Goal: Contribute content

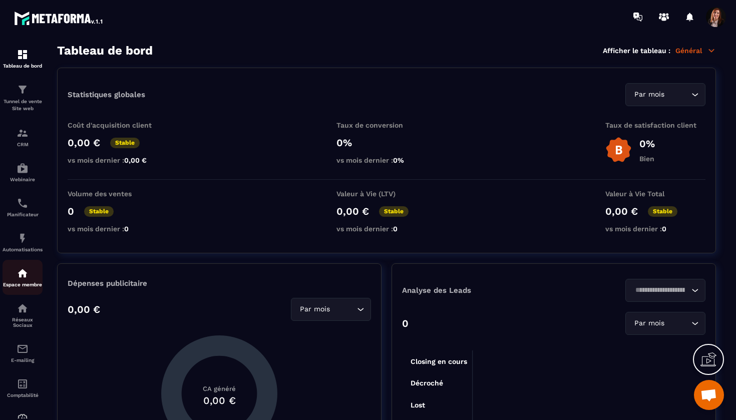
click at [25, 277] on img at bounding box center [23, 274] width 12 height 12
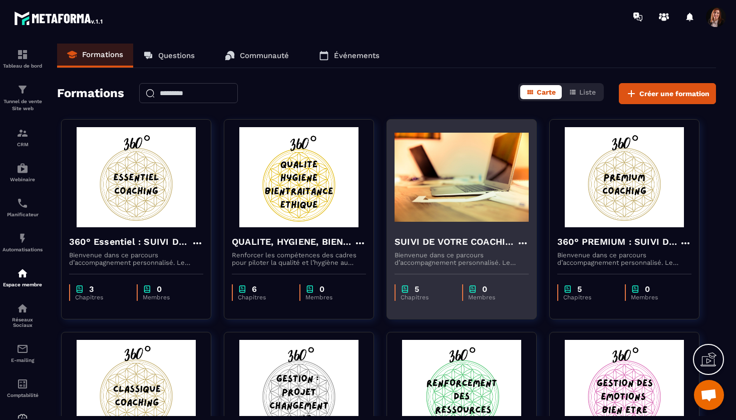
click at [455, 250] on div "SUIVI DE VOTRE COACHING" at bounding box center [462, 243] width 134 height 17
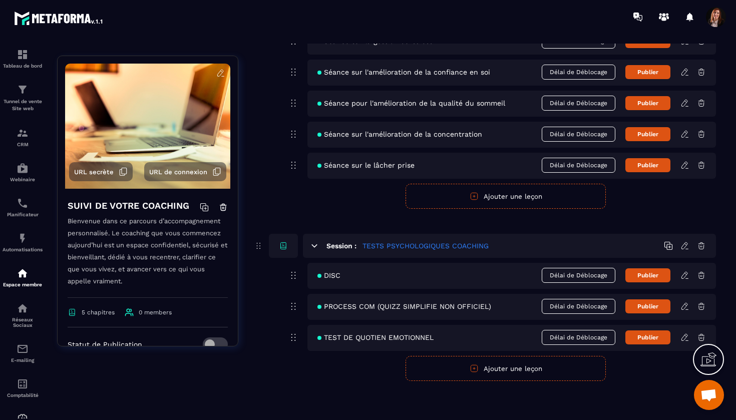
scroll to position [551, 0]
click at [685, 339] on icon at bounding box center [685, 337] width 9 height 9
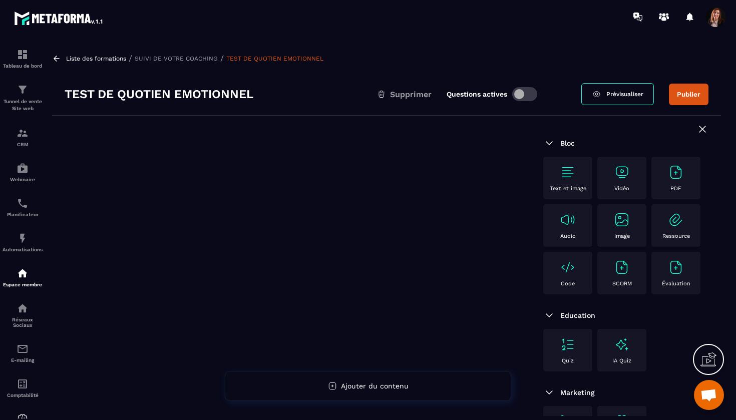
click at [674, 178] on img at bounding box center [676, 172] width 16 height 16
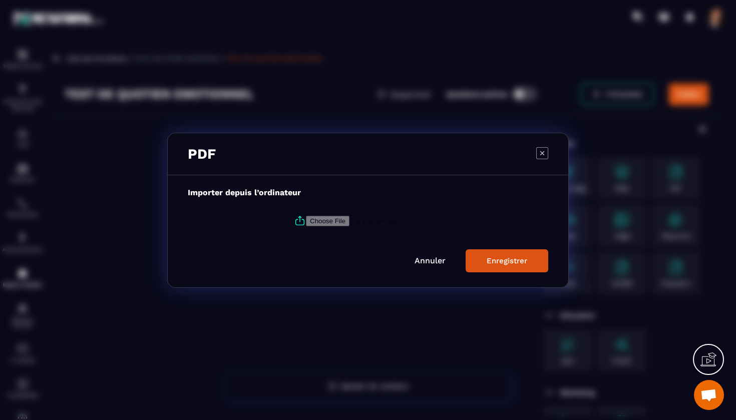
click at [339, 217] on input "Modal window" at bounding box center [374, 220] width 136 height 11
type input "**********"
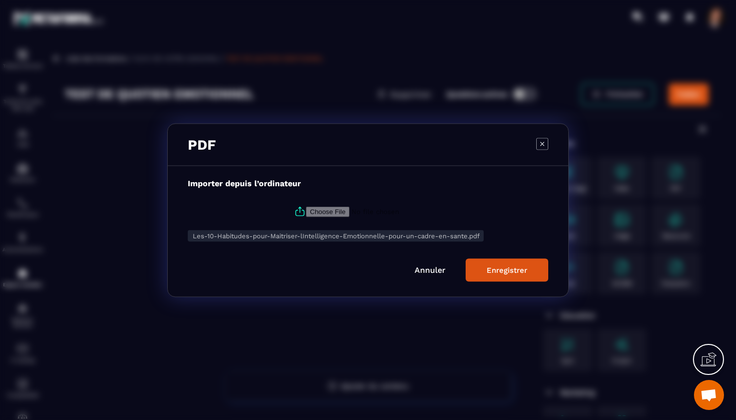
click at [516, 274] on div "Enregistrer" at bounding box center [507, 270] width 41 height 9
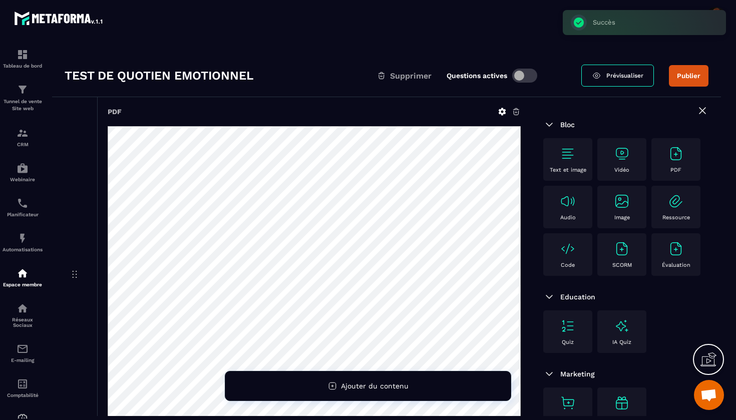
scroll to position [27, 0]
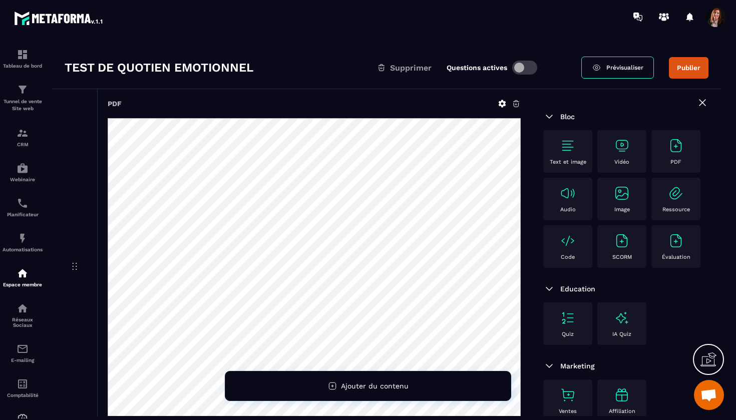
click at [684, 72] on button "Publier" at bounding box center [689, 68] width 40 height 22
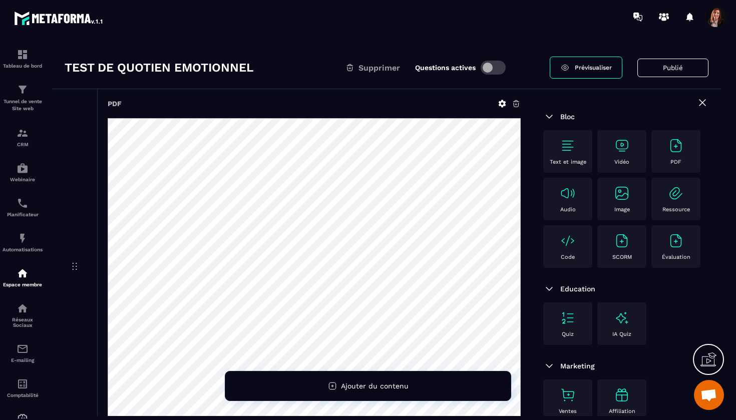
click at [676, 151] on img at bounding box center [676, 146] width 16 height 16
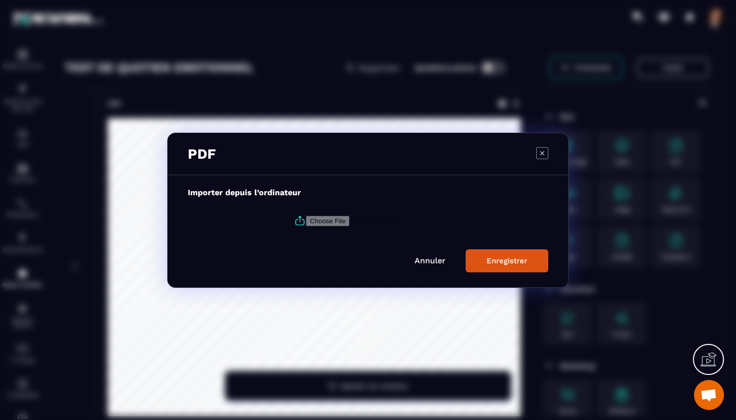
click at [342, 214] on label "Modal window" at bounding box center [368, 220] width 361 height 27
click at [342, 215] on input "Modal window" at bounding box center [374, 220] width 136 height 11
type input "**********"
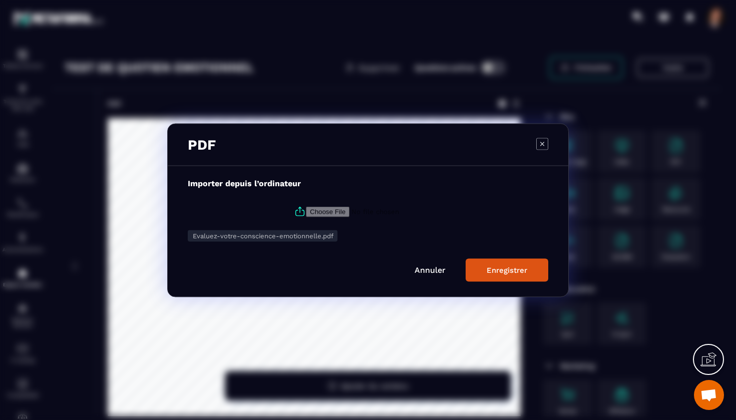
click at [503, 268] on div "Enregistrer" at bounding box center [507, 270] width 41 height 9
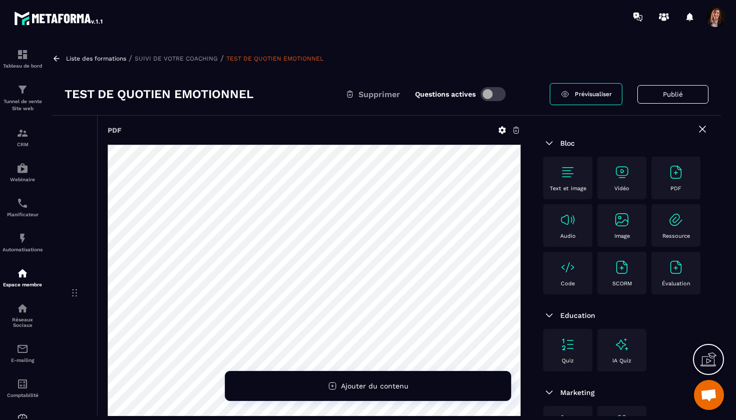
scroll to position [0, 0]
click at [669, 93] on button "Publié" at bounding box center [673, 94] width 71 height 19
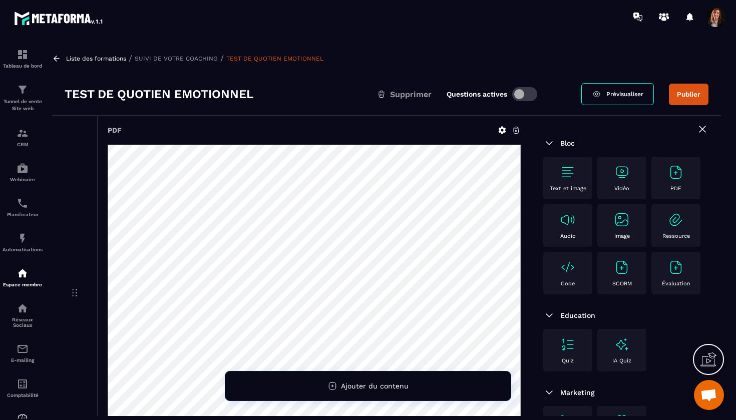
click at [616, 92] on span "Prévisualiser" at bounding box center [625, 94] width 37 height 7
